Goal: Information Seeking & Learning: Learn about a topic

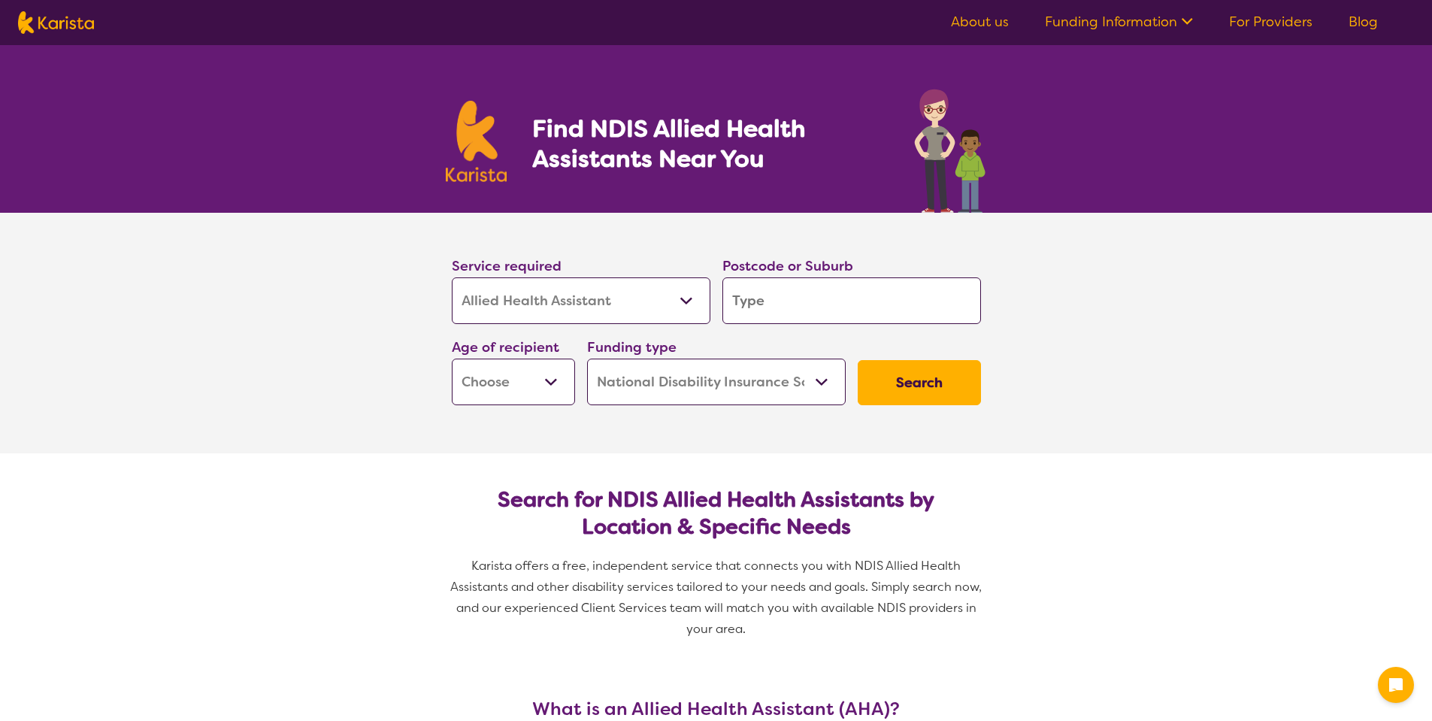
select select "Allied Health Assistant"
select select "NDIS"
select select "Allied Health Assistant"
select select "NDIS"
click at [1377, 26] on link "Blog" at bounding box center [1363, 22] width 29 height 18
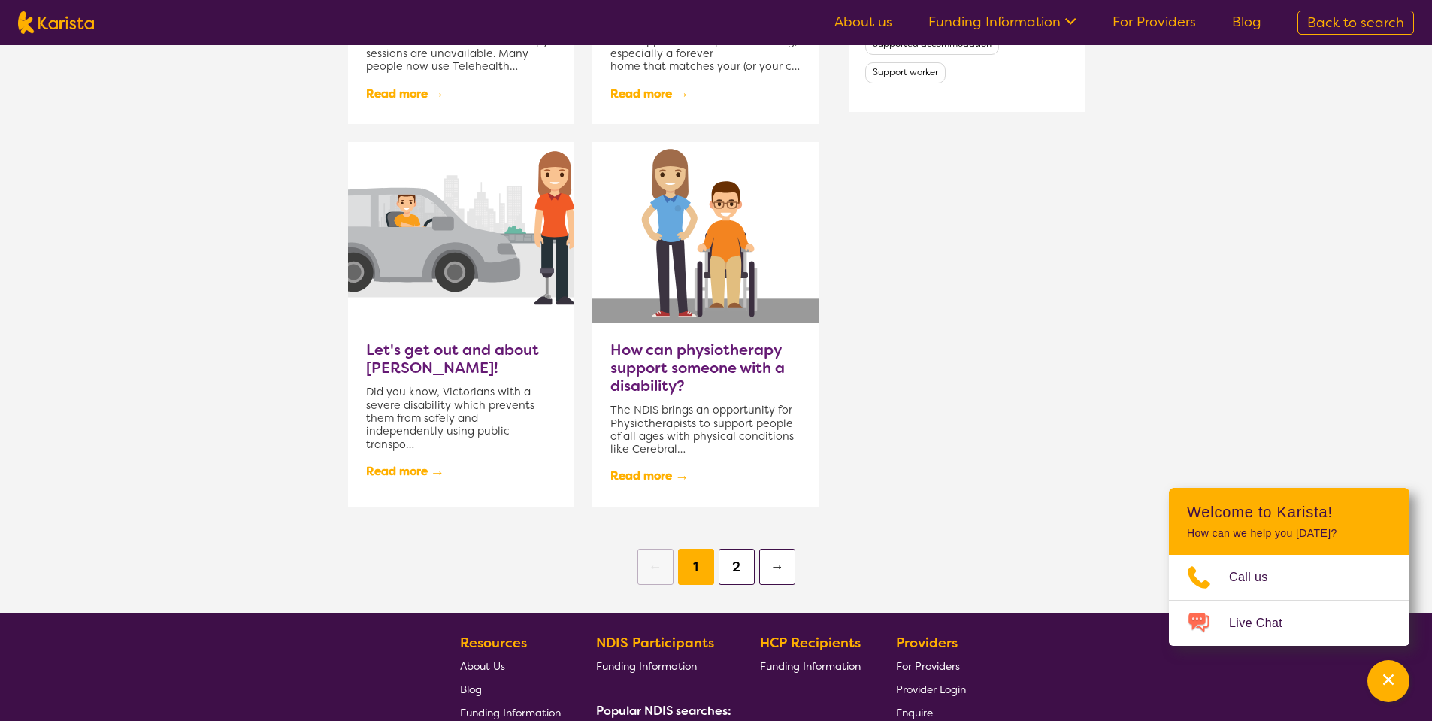
scroll to position [1444, 0]
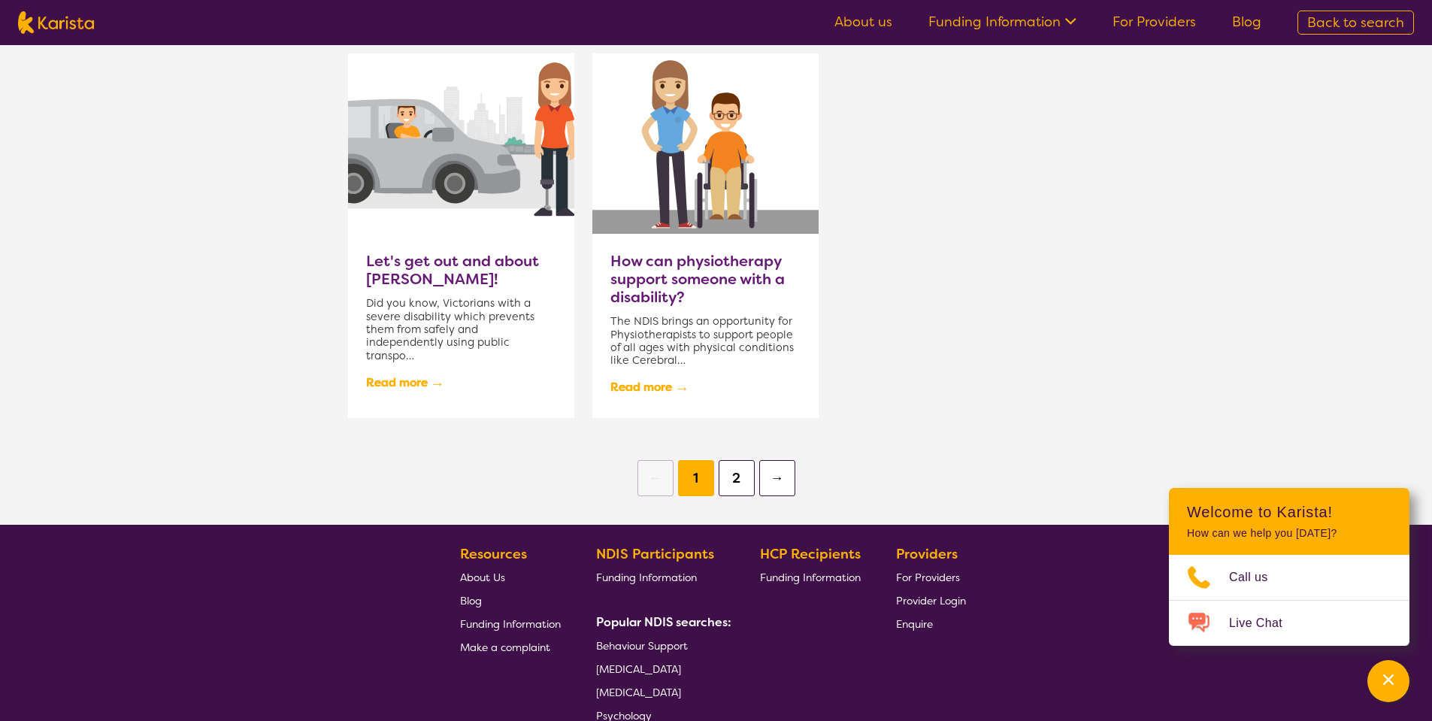
click at [733, 477] on button "2" at bounding box center [737, 478] width 36 height 36
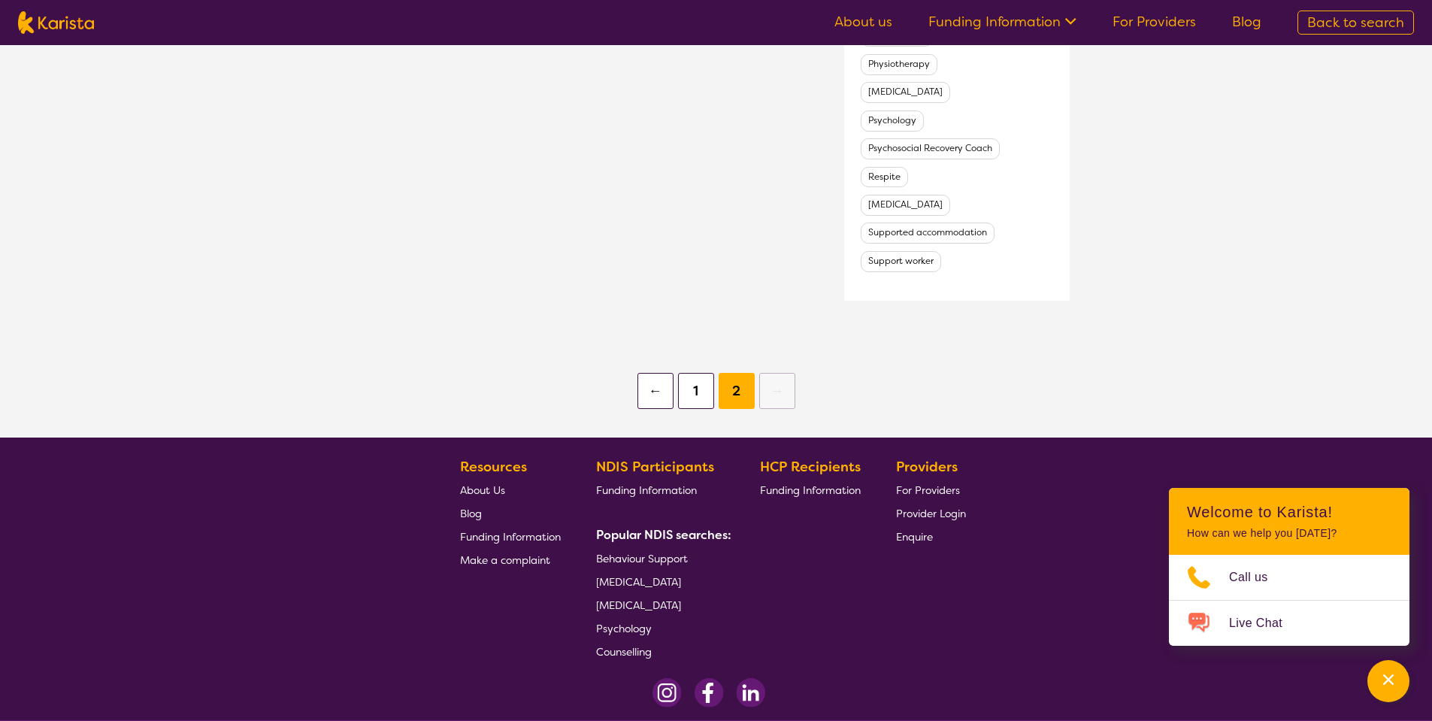
scroll to position [875, 0]
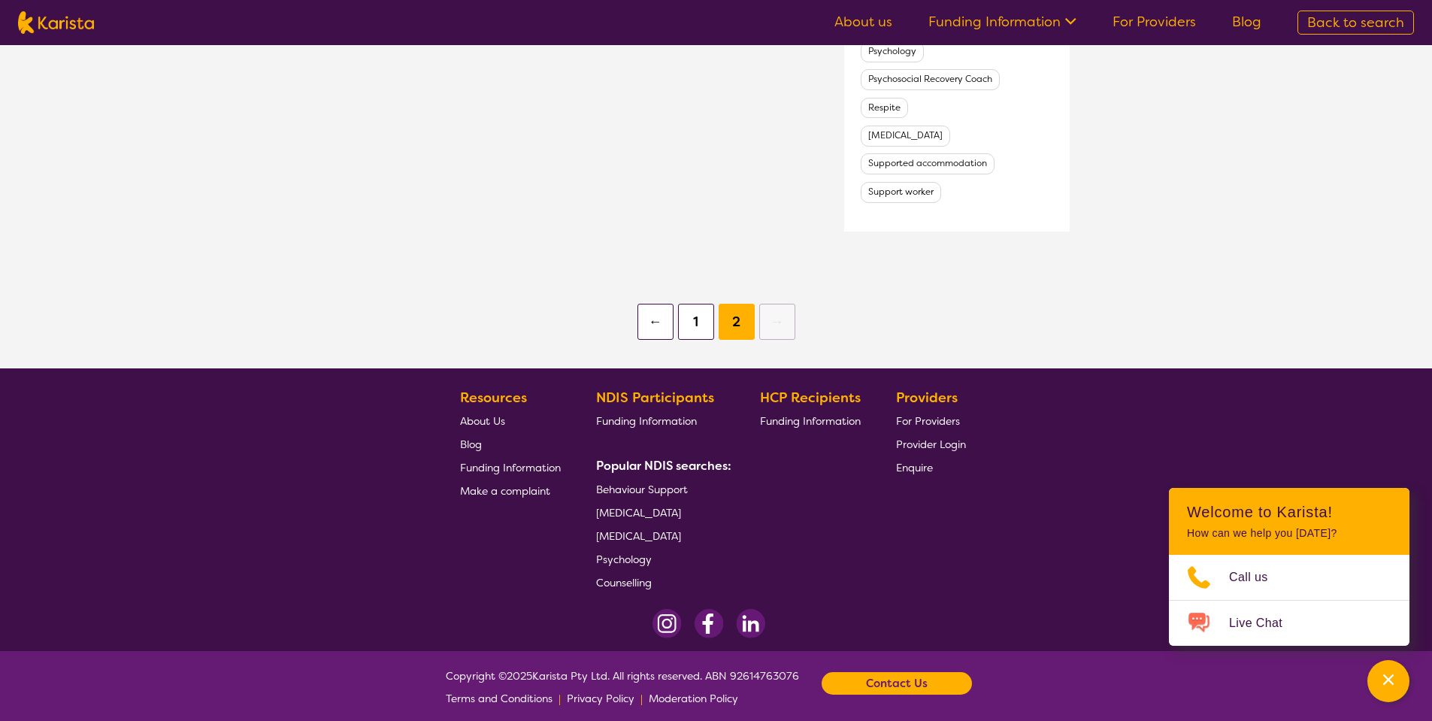
click at [695, 332] on ul "← 1 2 →" at bounding box center [716, 315] width 1432 height 59
click at [690, 332] on ul "← 1 2 →" at bounding box center [716, 315] width 1432 height 59
click at [690, 323] on button "1" at bounding box center [696, 322] width 36 height 36
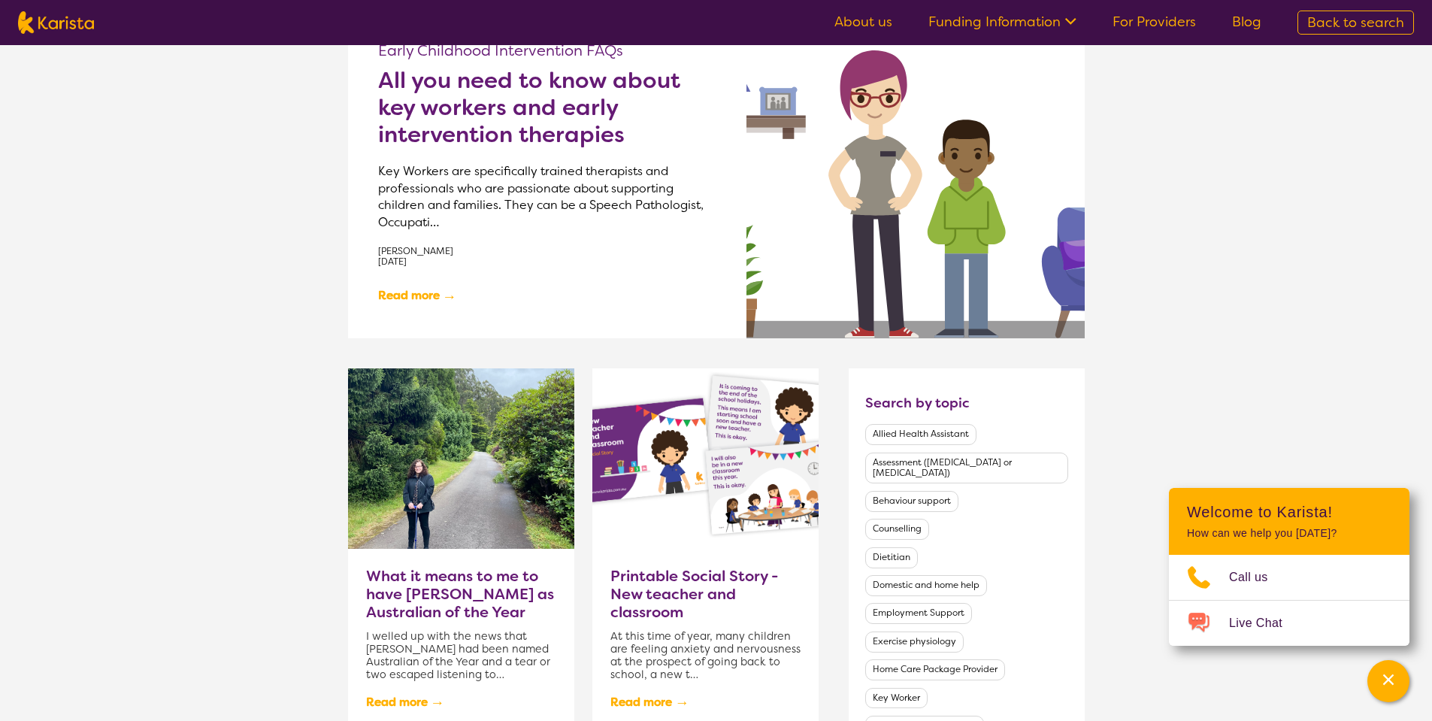
scroll to position [451, 0]
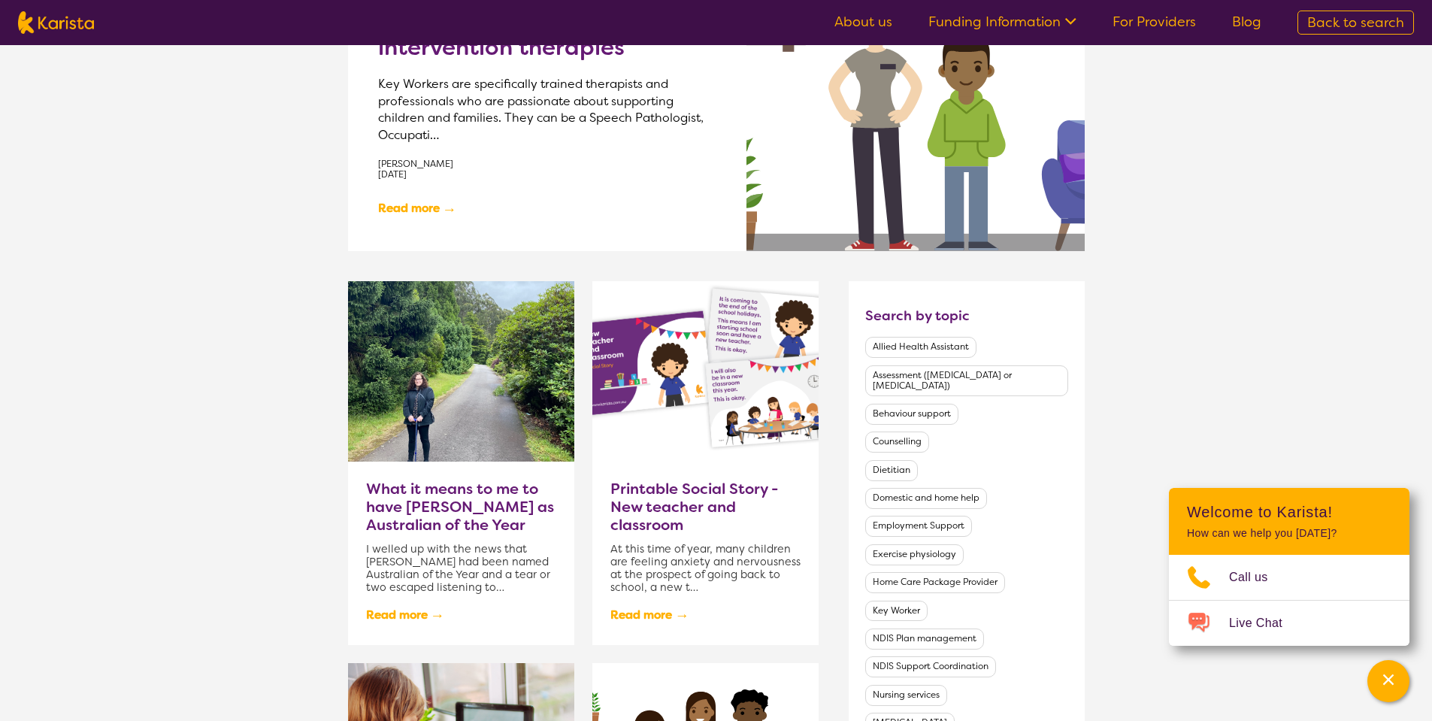
click at [413, 487] on h3 "What it means to me to have Dylan Alcott as Australian of the Year" at bounding box center [461, 507] width 190 height 54
click at [646, 514] on h3 "Printable Social Story - New teacher and classroom" at bounding box center [706, 507] width 190 height 54
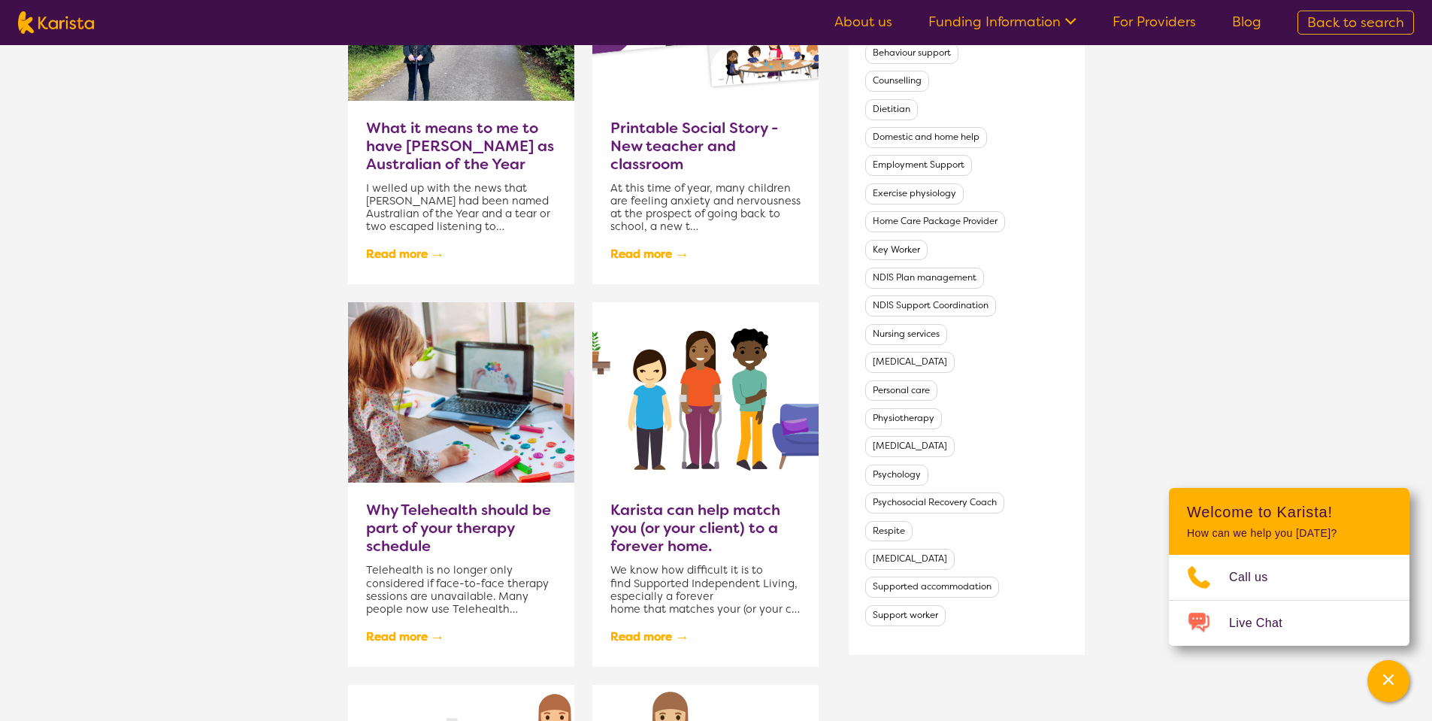
click at [462, 526] on h3 "Why Telehealth should be part of your therapy schedule" at bounding box center [461, 528] width 190 height 54
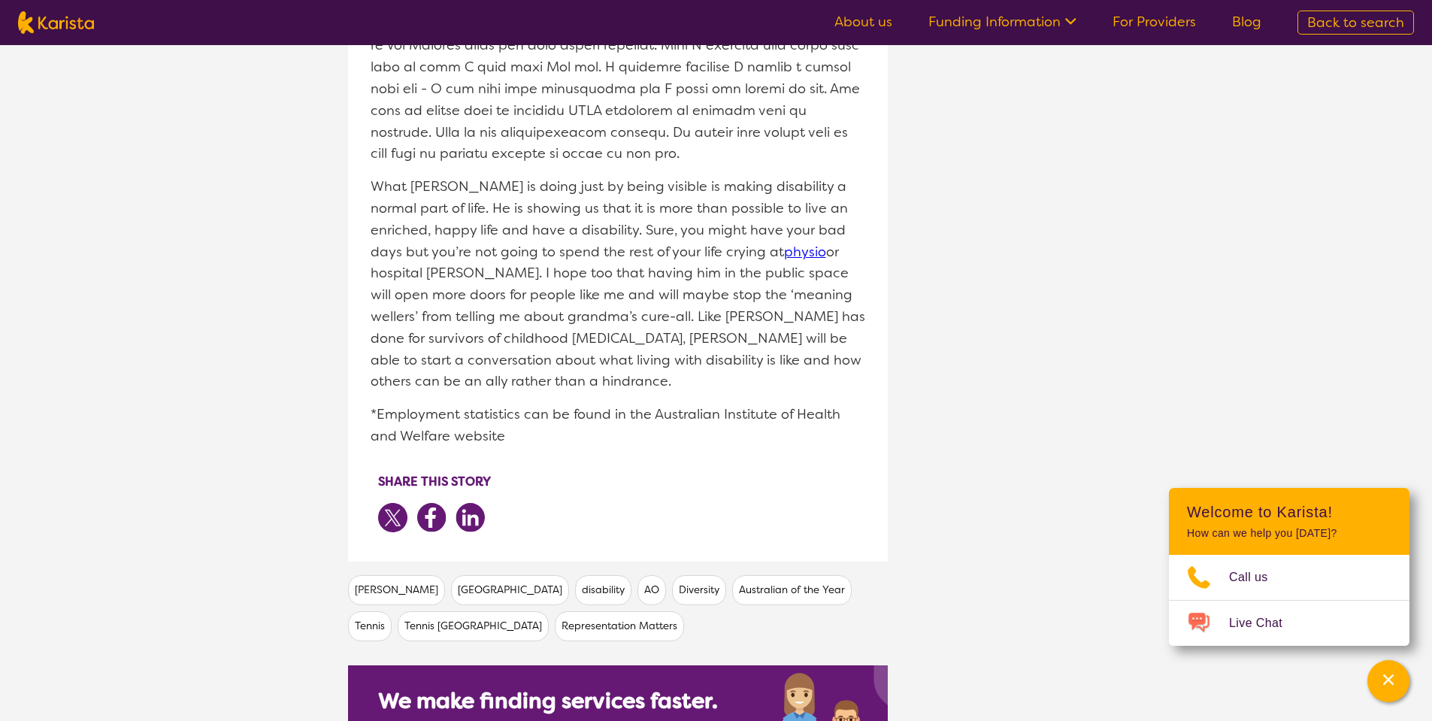
scroll to position [2707, 0]
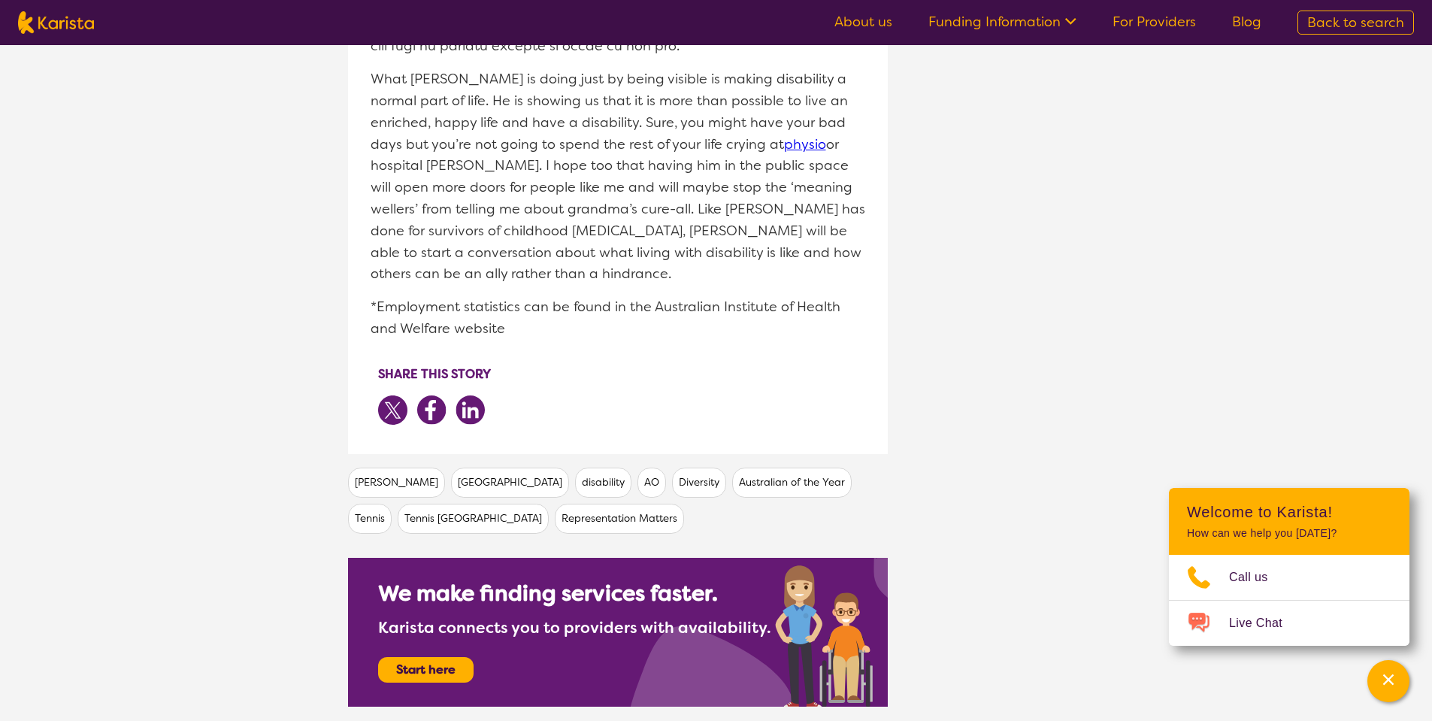
click at [784, 135] on link "physio" at bounding box center [805, 144] width 42 height 18
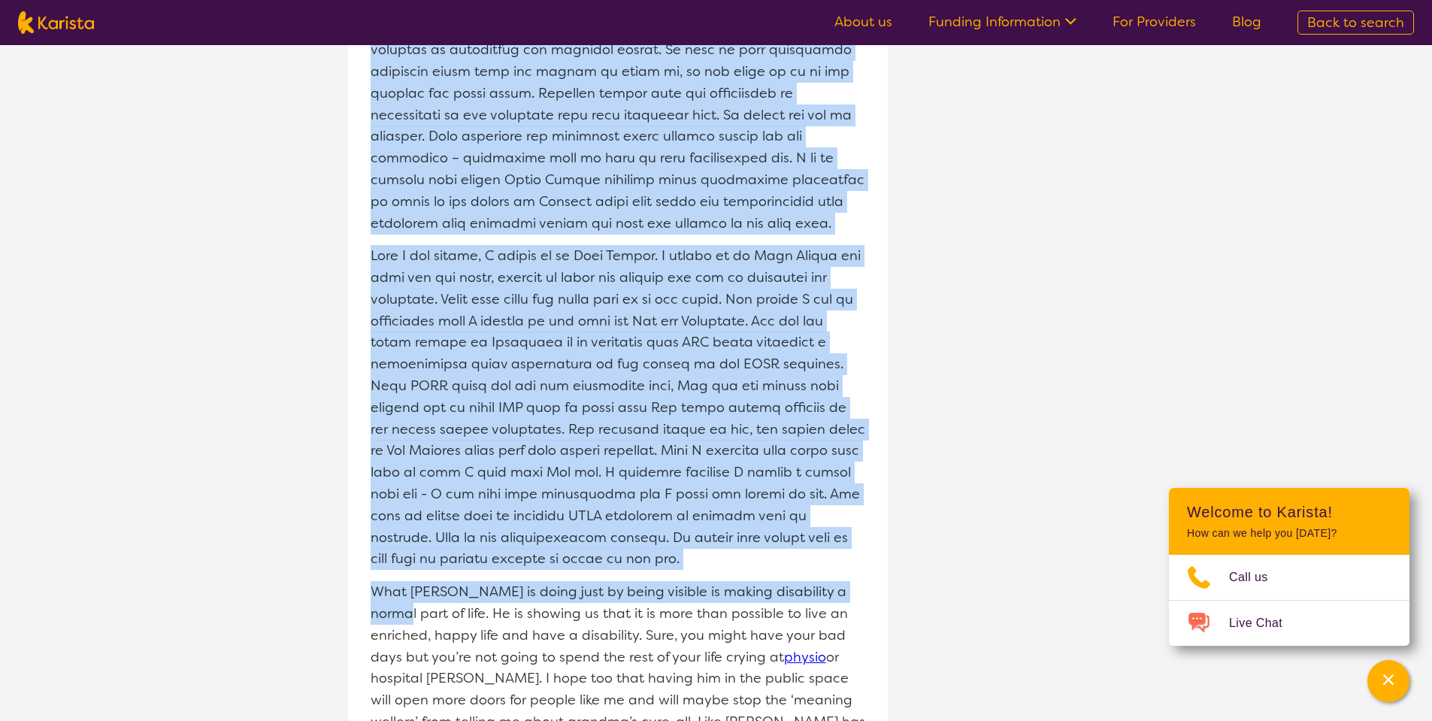
scroll to position [2346, 0]
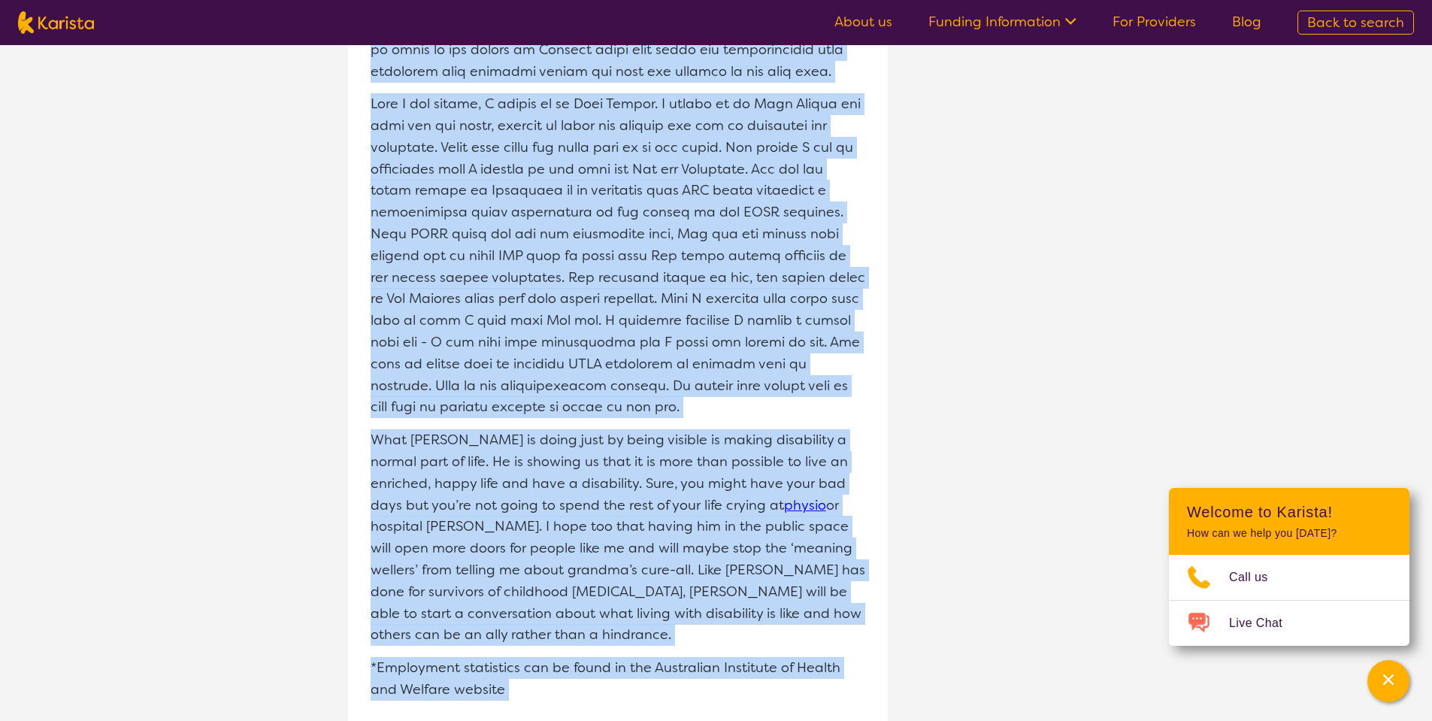
drag, startPoint x: 362, startPoint y: 396, endPoint x: 844, endPoint y: 638, distance: 538.7
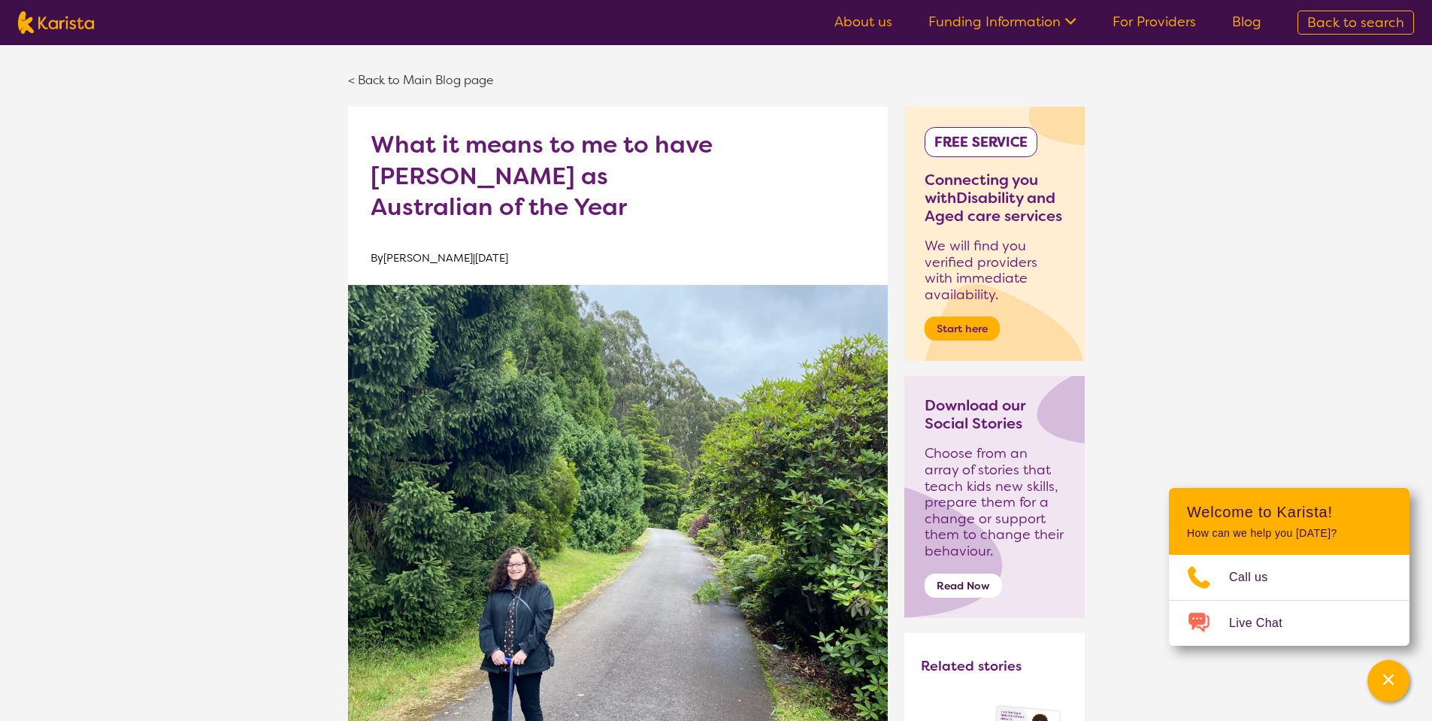
scroll to position [0, 0]
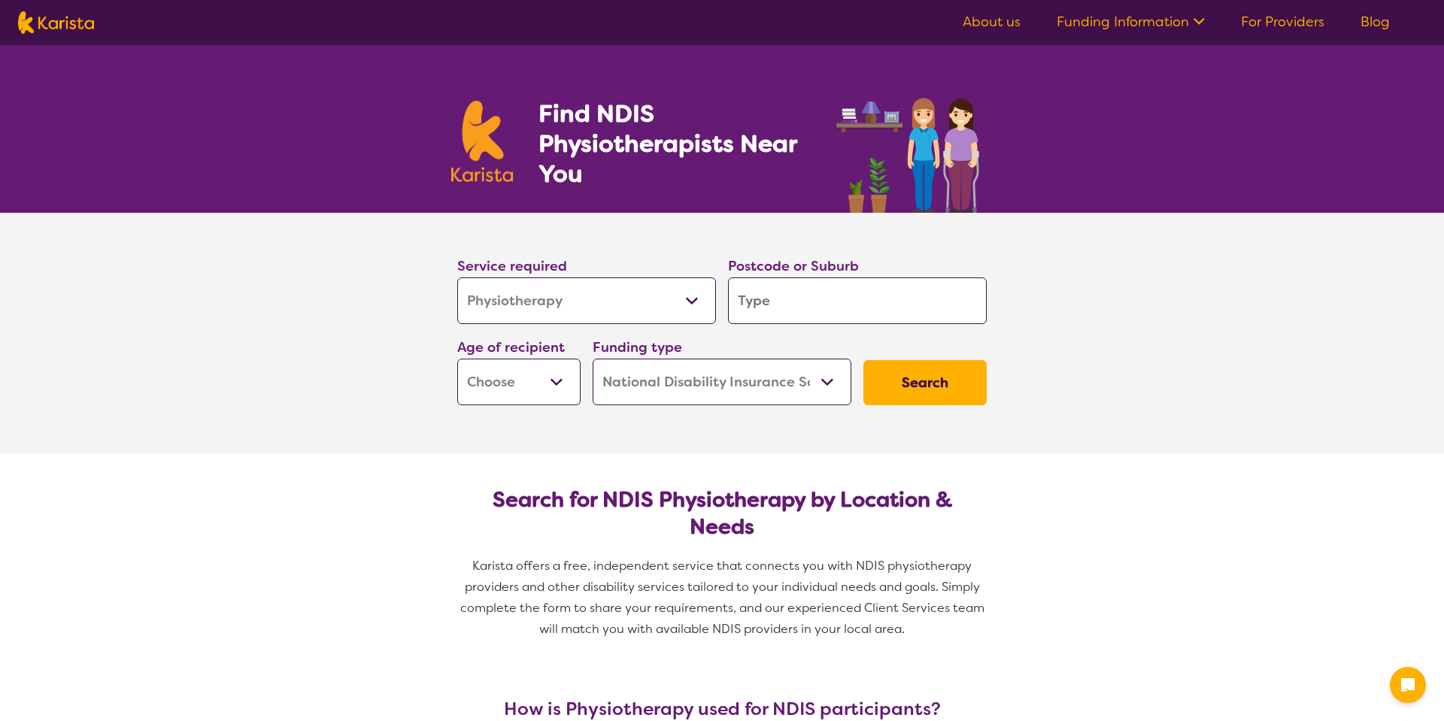
select select "Physiotherapy"
select select "NDIS"
select select "Physiotherapy"
select select "NDIS"
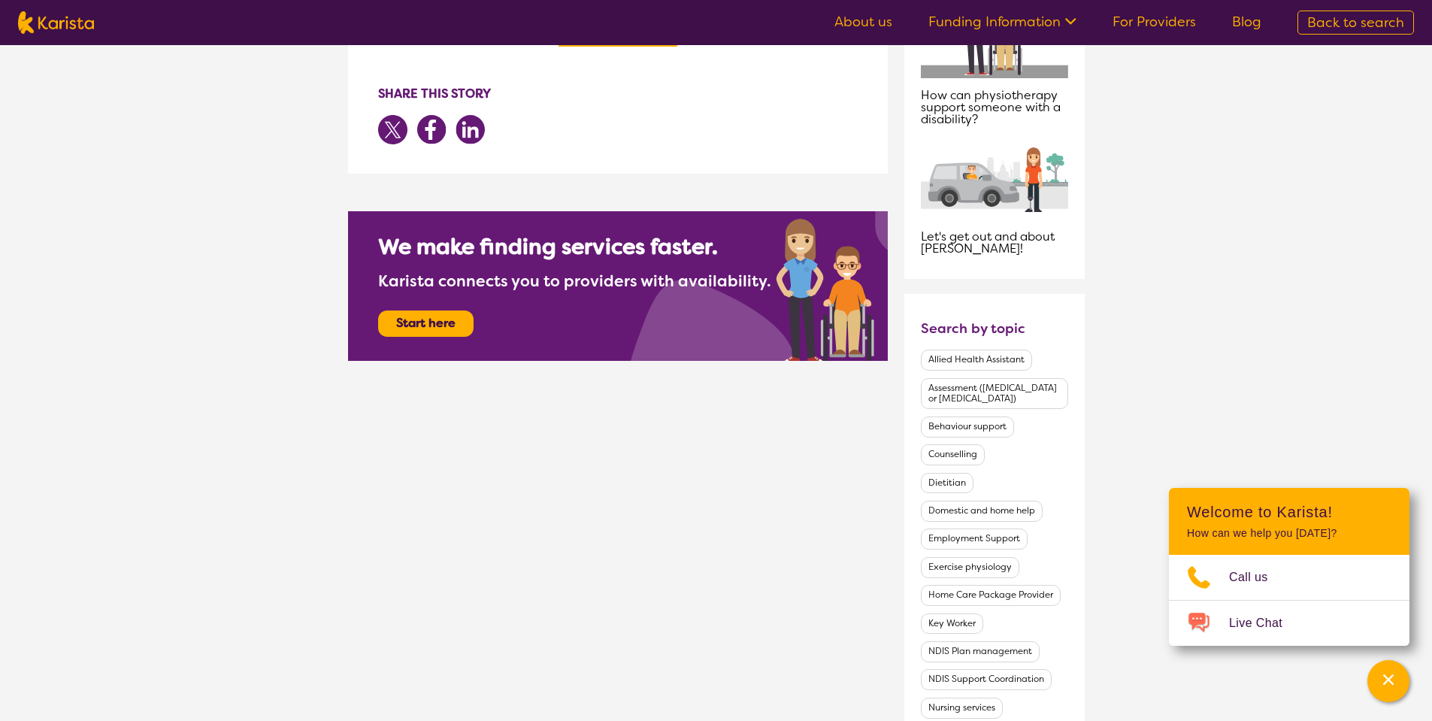
scroll to position [902, 0]
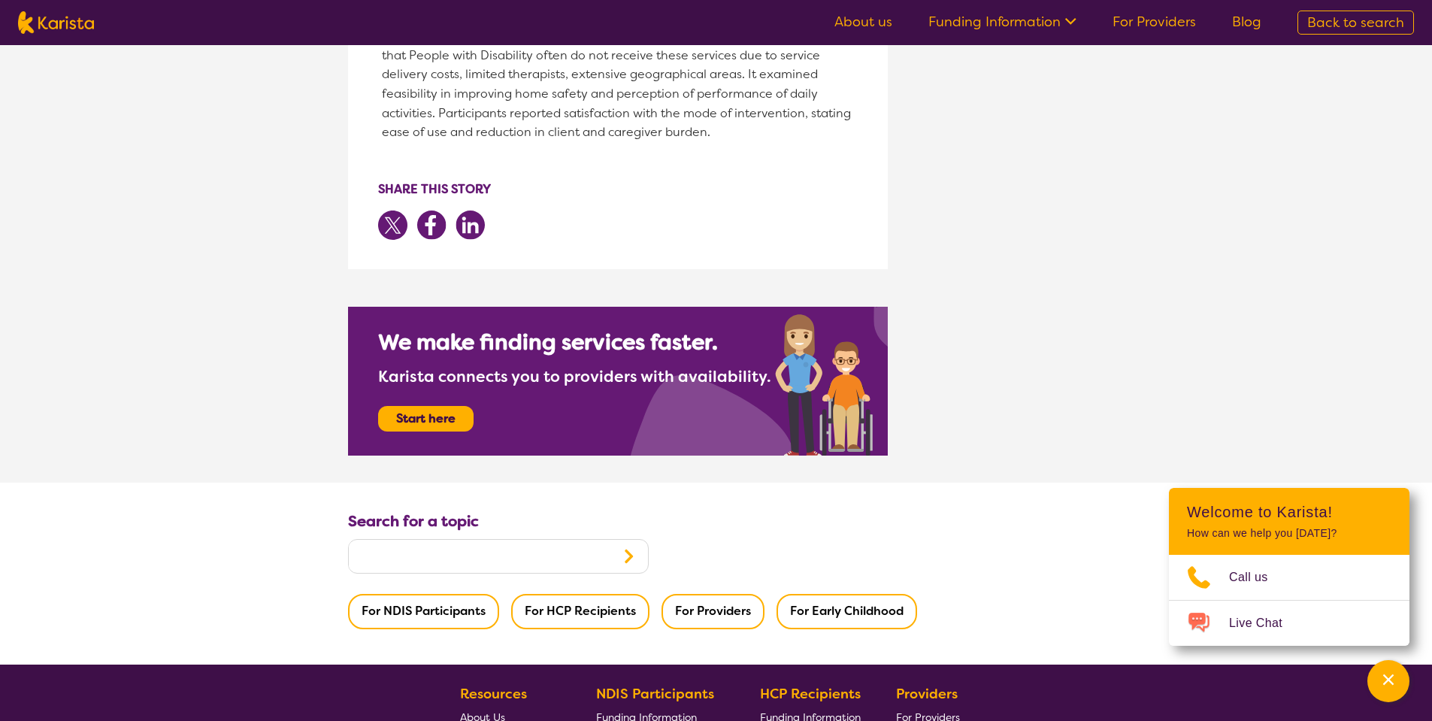
scroll to position [2978, 0]
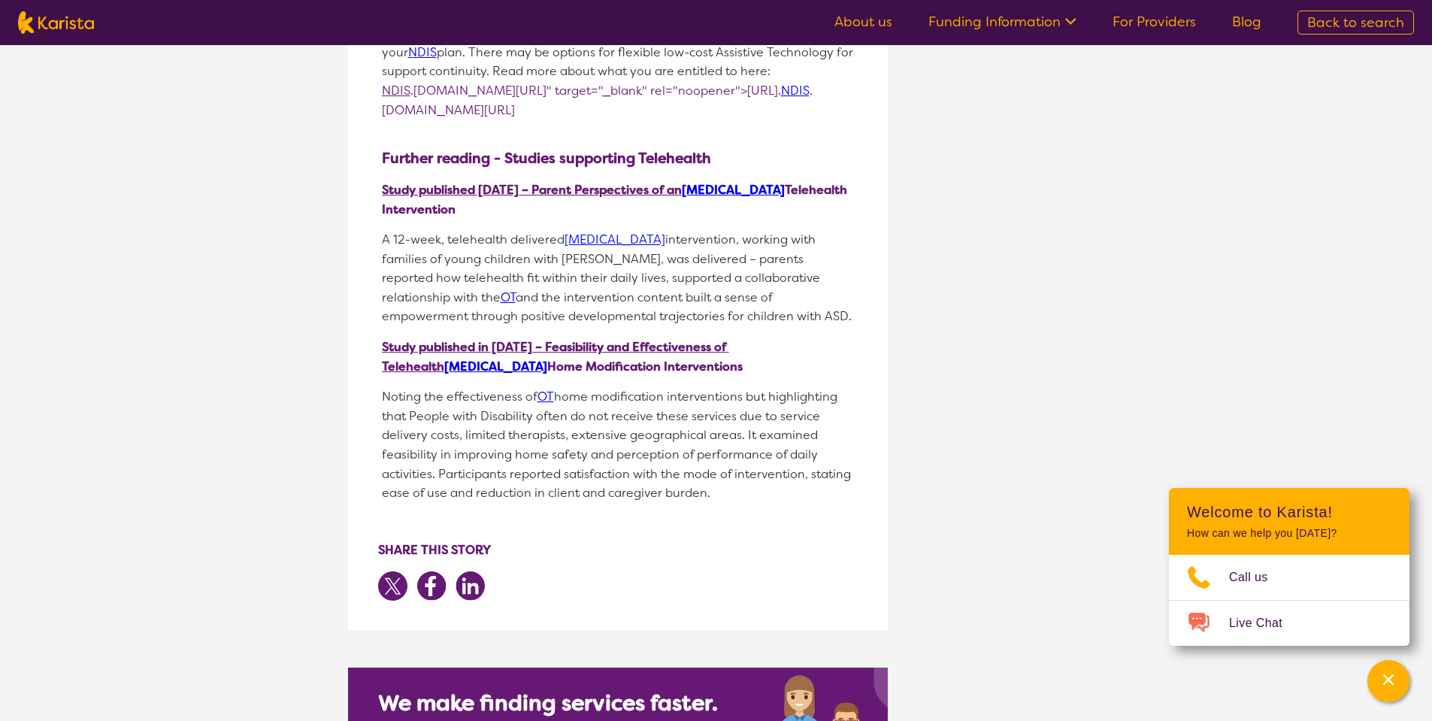
click at [650, 247] on link "[MEDICAL_DATA]" at bounding box center [615, 240] width 101 height 16
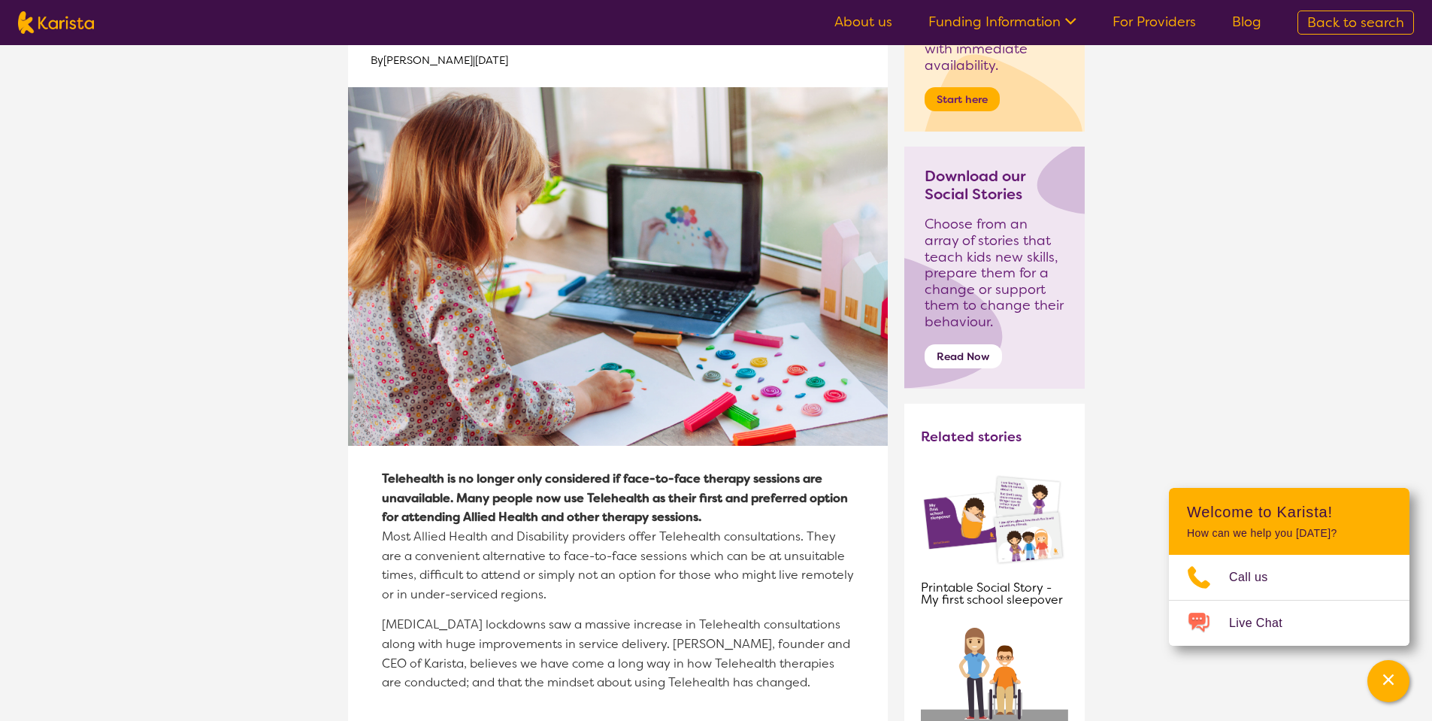
scroll to position [0, 0]
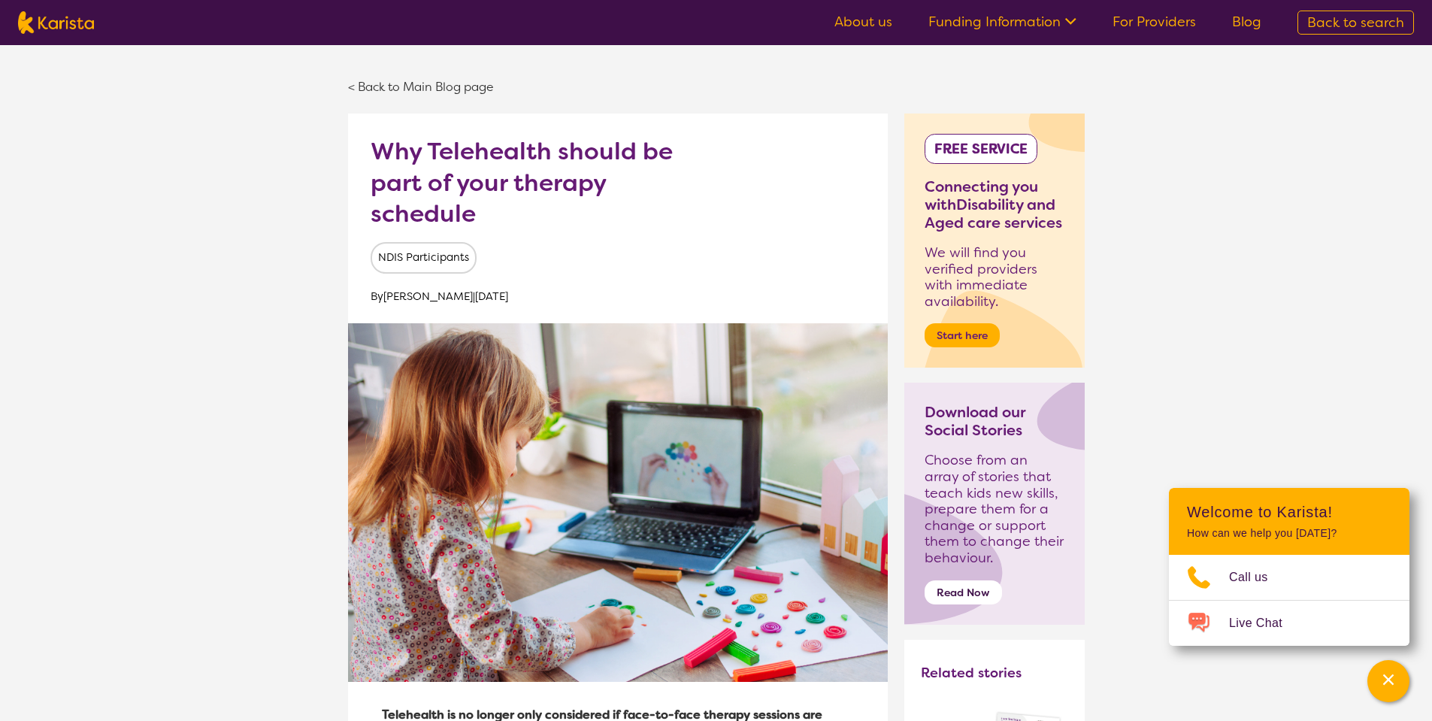
click at [887, 34] on ul "About us Funding Information NDIS - National Disability Insurance Scheme HCP - …" at bounding box center [1048, 23] width 463 height 24
click at [415, 95] on div "< Back to Main Blog page" at bounding box center [716, 86] width 737 height 53
click at [77, 38] on nav "About us Funding Information NDIS - National Disability Insurance Scheme HCP - …" at bounding box center [716, 22] width 1432 height 45
click at [72, 34] on nav "About us Funding Information NDIS - National Disability Insurance Scheme HCP - …" at bounding box center [716, 22] width 1432 height 45
click at [74, 21] on img at bounding box center [56, 22] width 76 height 23
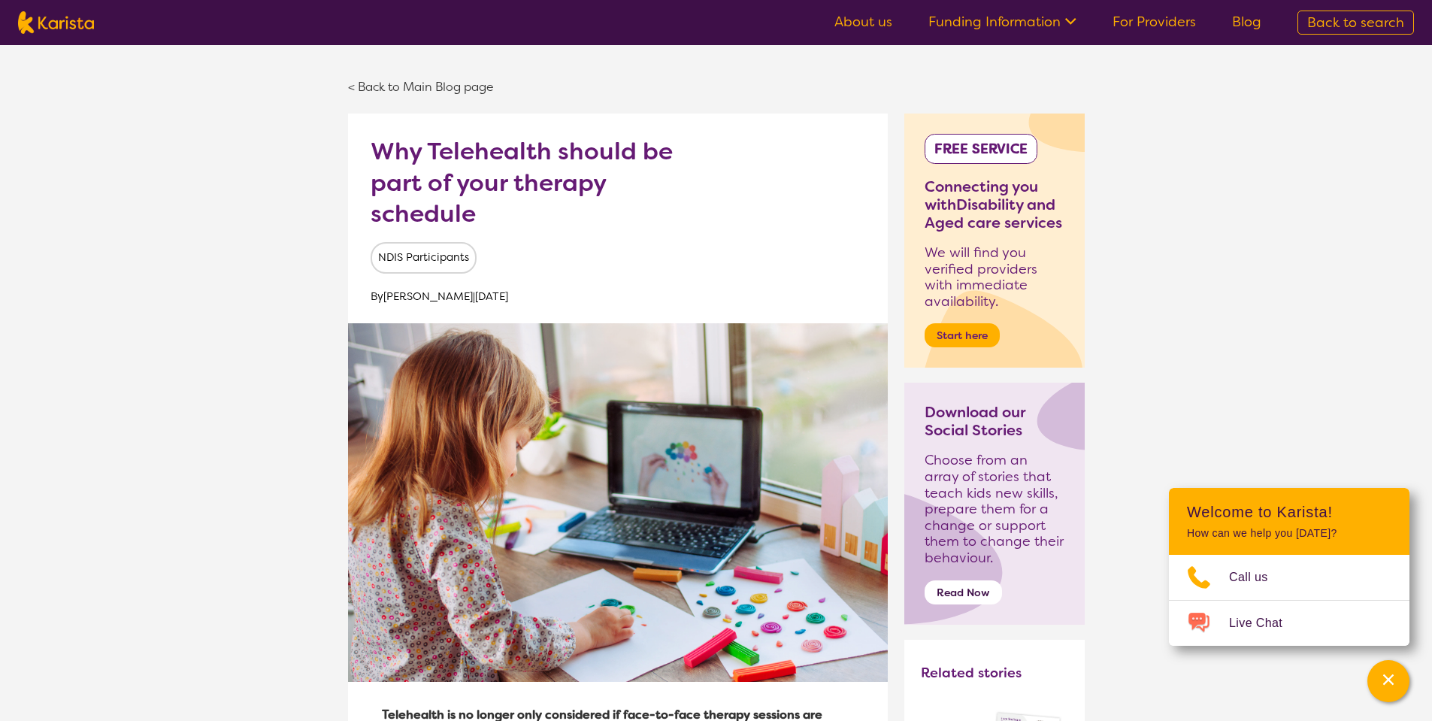
select select "Physiotherapy"
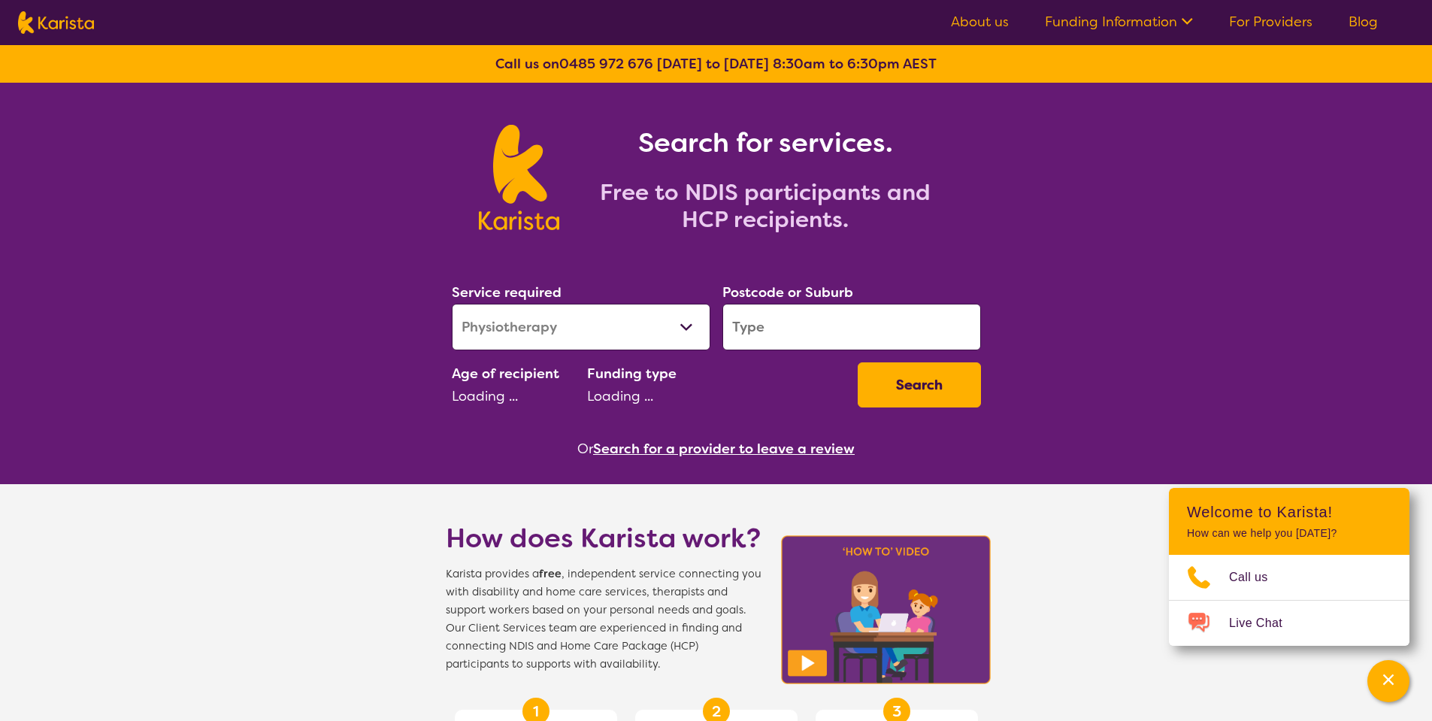
select select "NDIS"
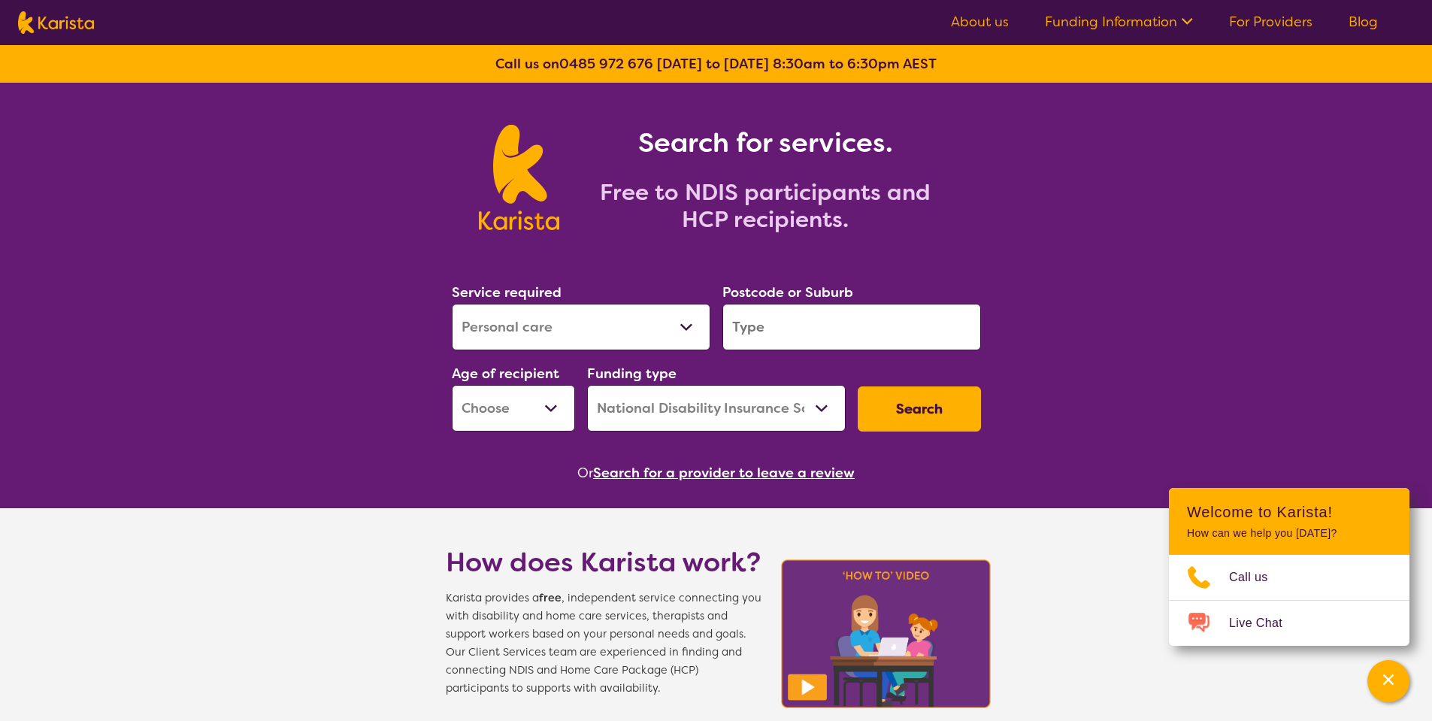
click at [452, 304] on select "Allied Health Assistant Assessment ([MEDICAL_DATA] or [MEDICAL_DATA]) Behaviour…" at bounding box center [581, 327] width 259 height 47
click at [538, 322] on select "Allied Health Assistant Assessment ([MEDICAL_DATA] or [MEDICAL_DATA]) Behaviour…" at bounding box center [581, 327] width 259 height 47
select select "Physiotherapy"
click at [452, 304] on select "Allied Health Assistant Assessment ([MEDICAL_DATA] or [MEDICAL_DATA]) Behaviour…" at bounding box center [581, 327] width 259 height 47
click at [69, 29] on img at bounding box center [56, 22] width 76 height 23
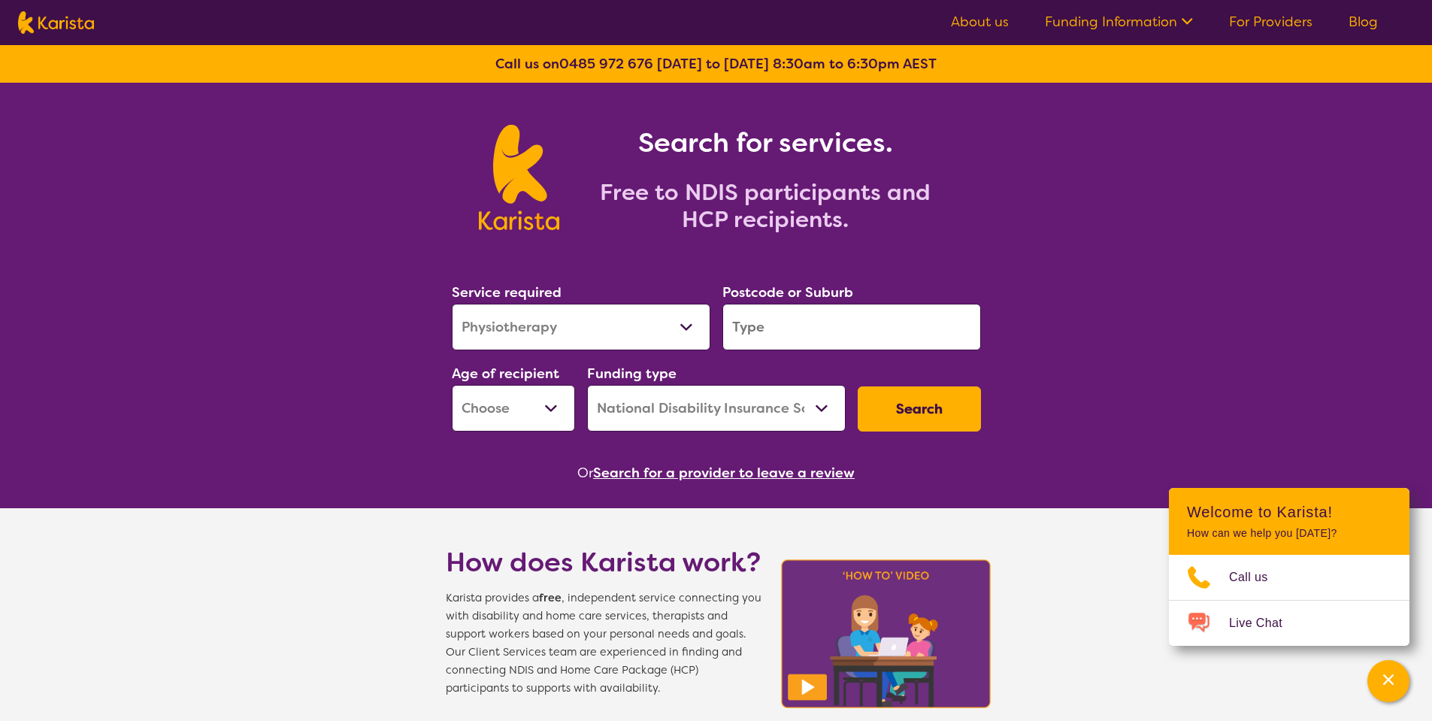
click at [730, 196] on h2 "Free to NDIS participants and HCP recipients." at bounding box center [765, 206] width 376 height 54
click at [774, 160] on h1 "Search for services." at bounding box center [765, 143] width 376 height 36
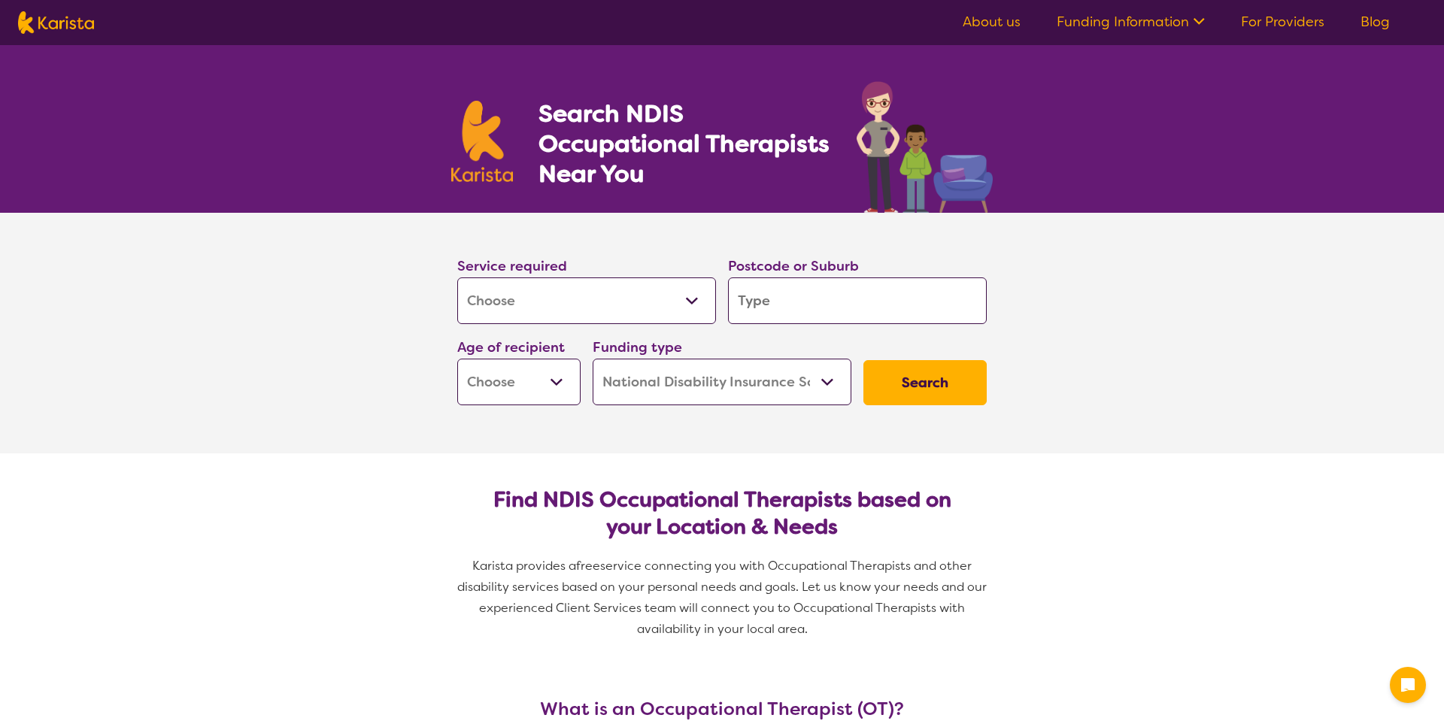
select select "[MEDICAL_DATA]"
select select "NDIS"
select select "[MEDICAL_DATA]"
select select "NDIS"
